Goal: Information Seeking & Learning: Find specific fact

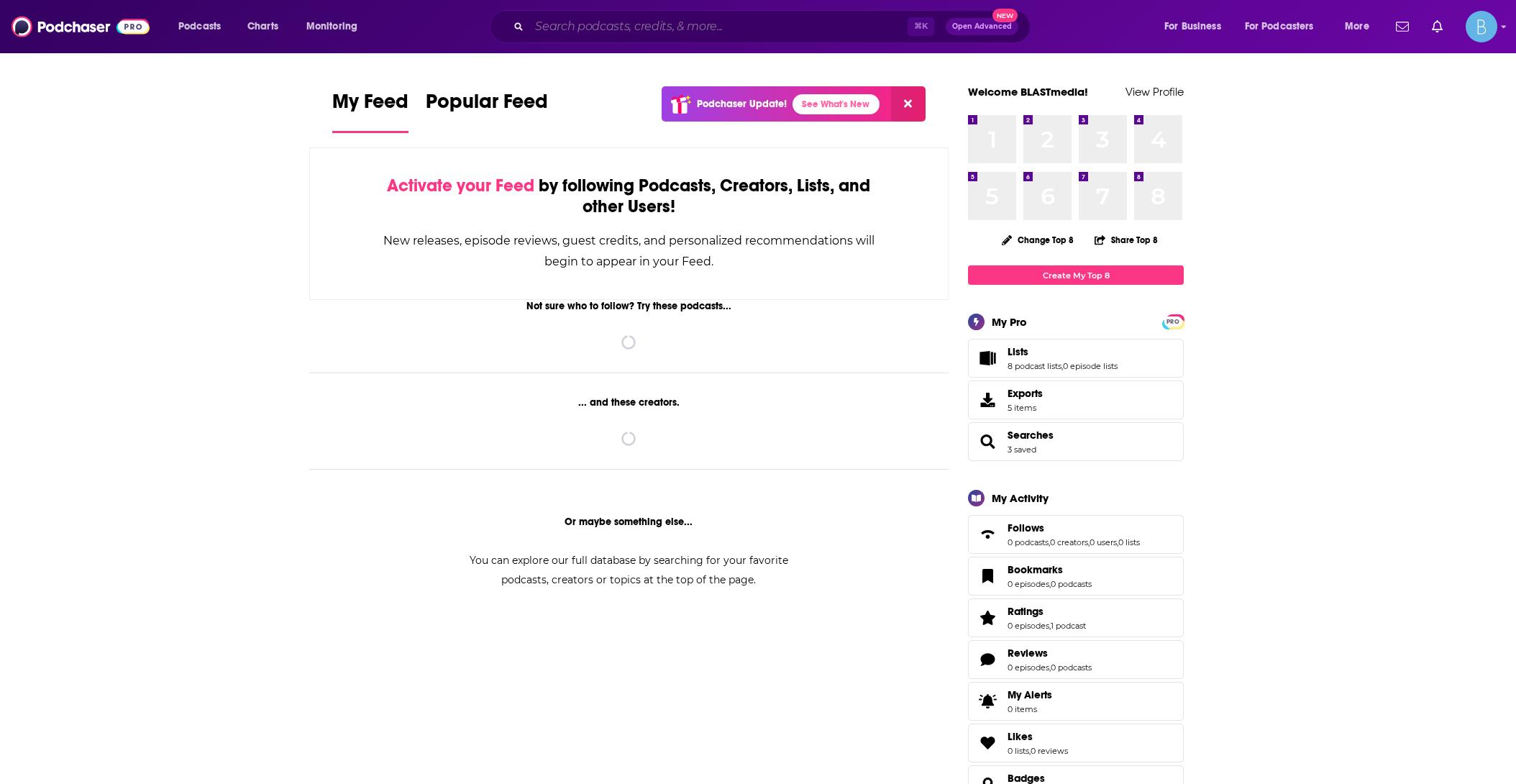
click at [596, 27] on input "Search podcasts, credits, & more..." at bounding box center [718, 27] width 378 height 23
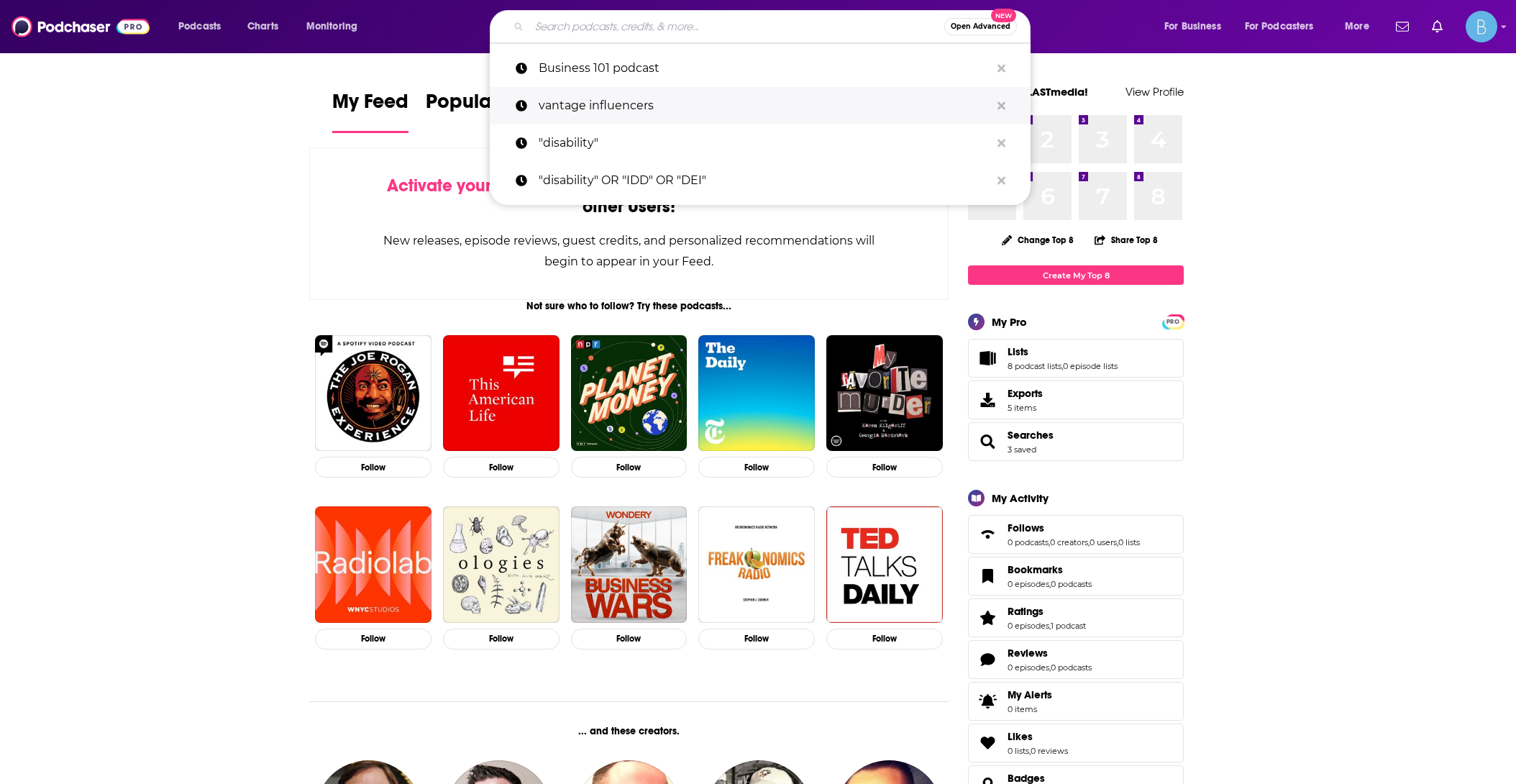
paste input "WRKdefined"
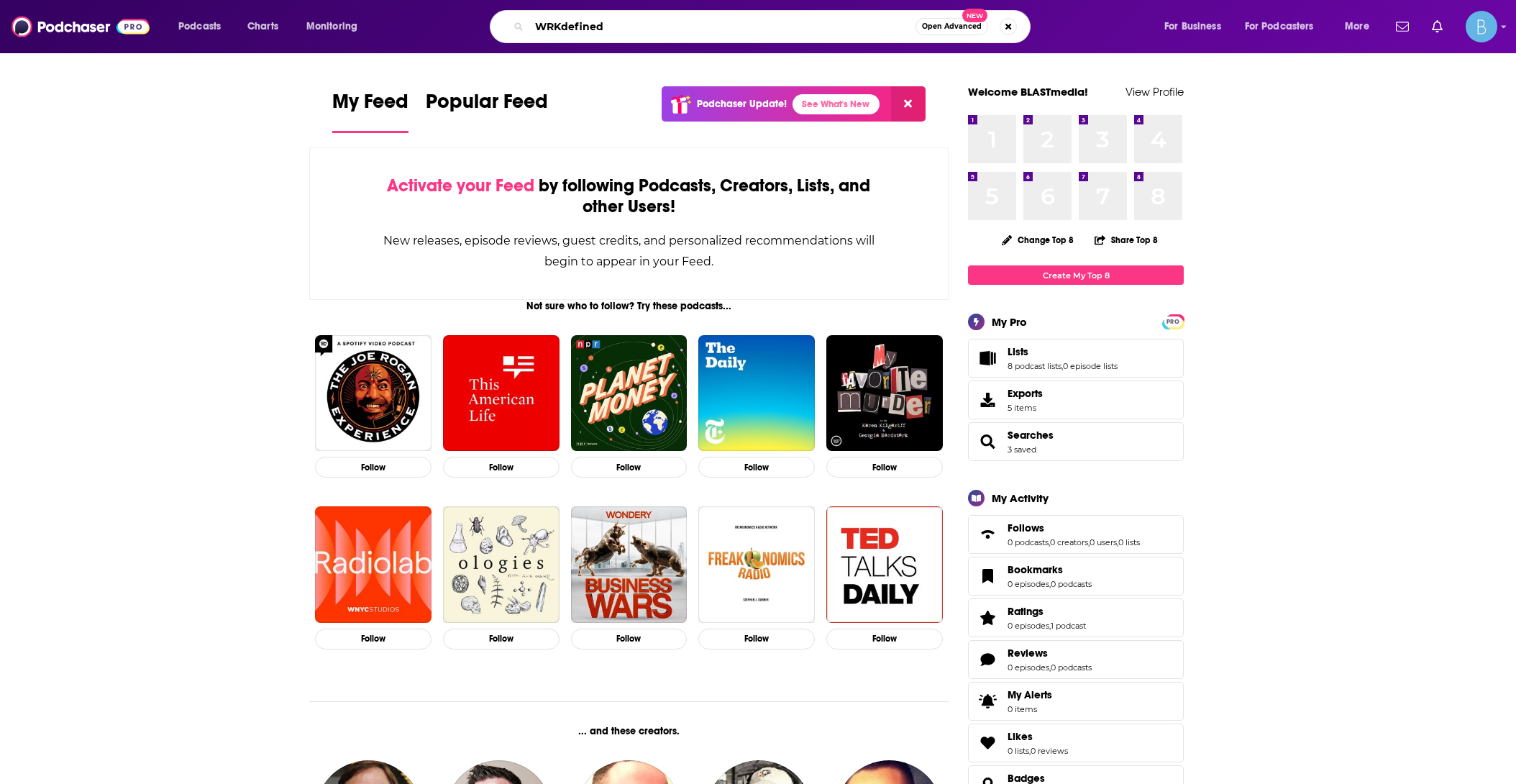
type input "WRKdefined"
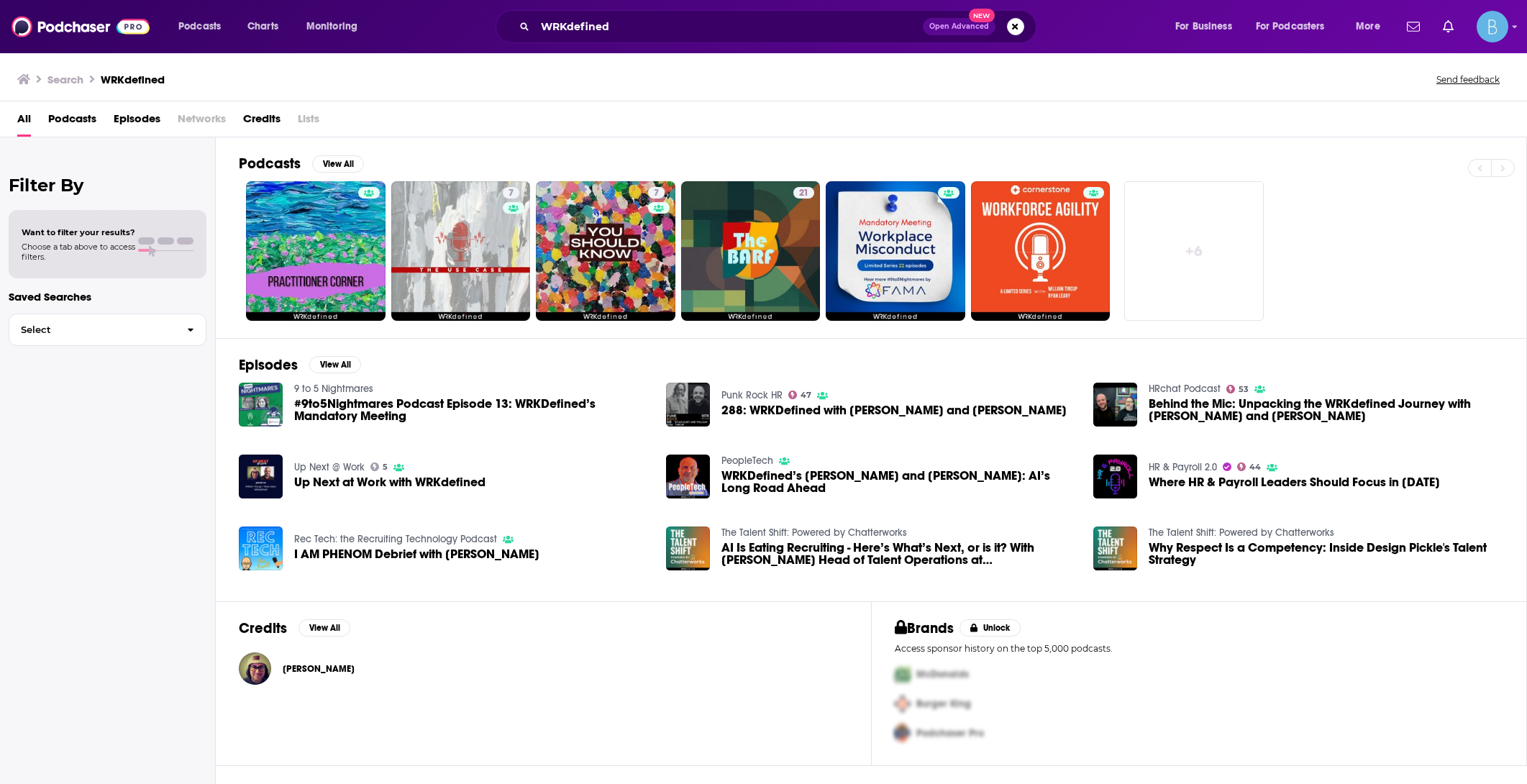
click at [772, 412] on span "288: WRKDefined with [PERSON_NAME] and [PERSON_NAME]" at bounding box center [894, 410] width 345 height 12
